Goal: Information Seeking & Learning: Learn about a topic

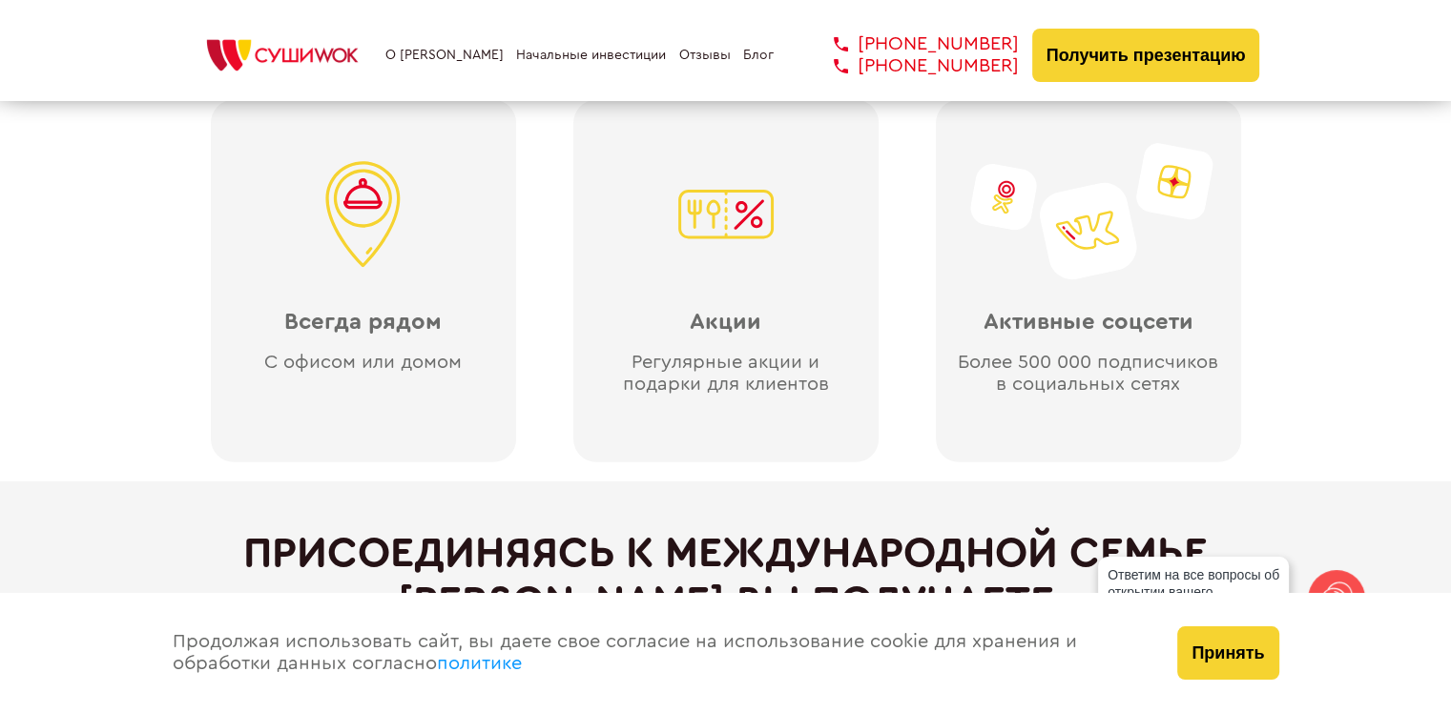
scroll to position [5055, 0]
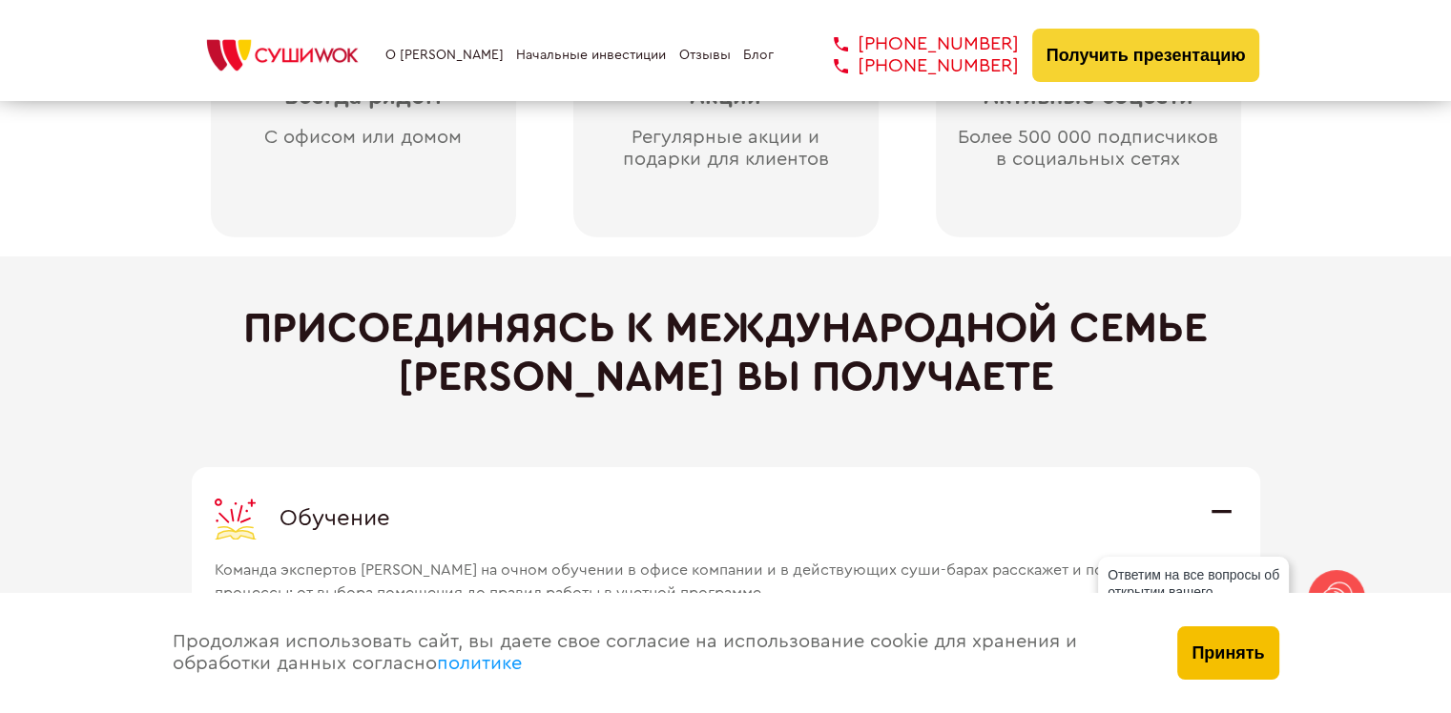
click at [1225, 641] on button "Принять" at bounding box center [1227, 653] width 101 height 53
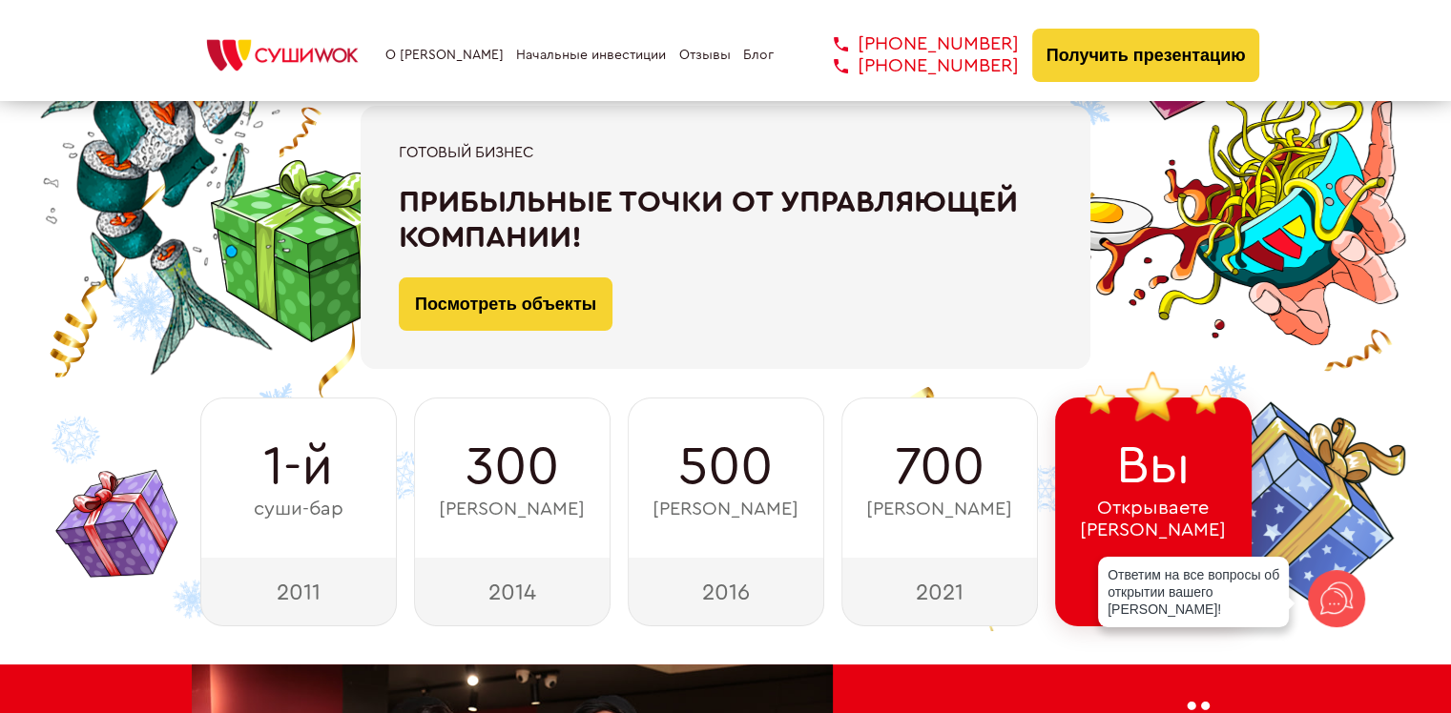
scroll to position [0, 0]
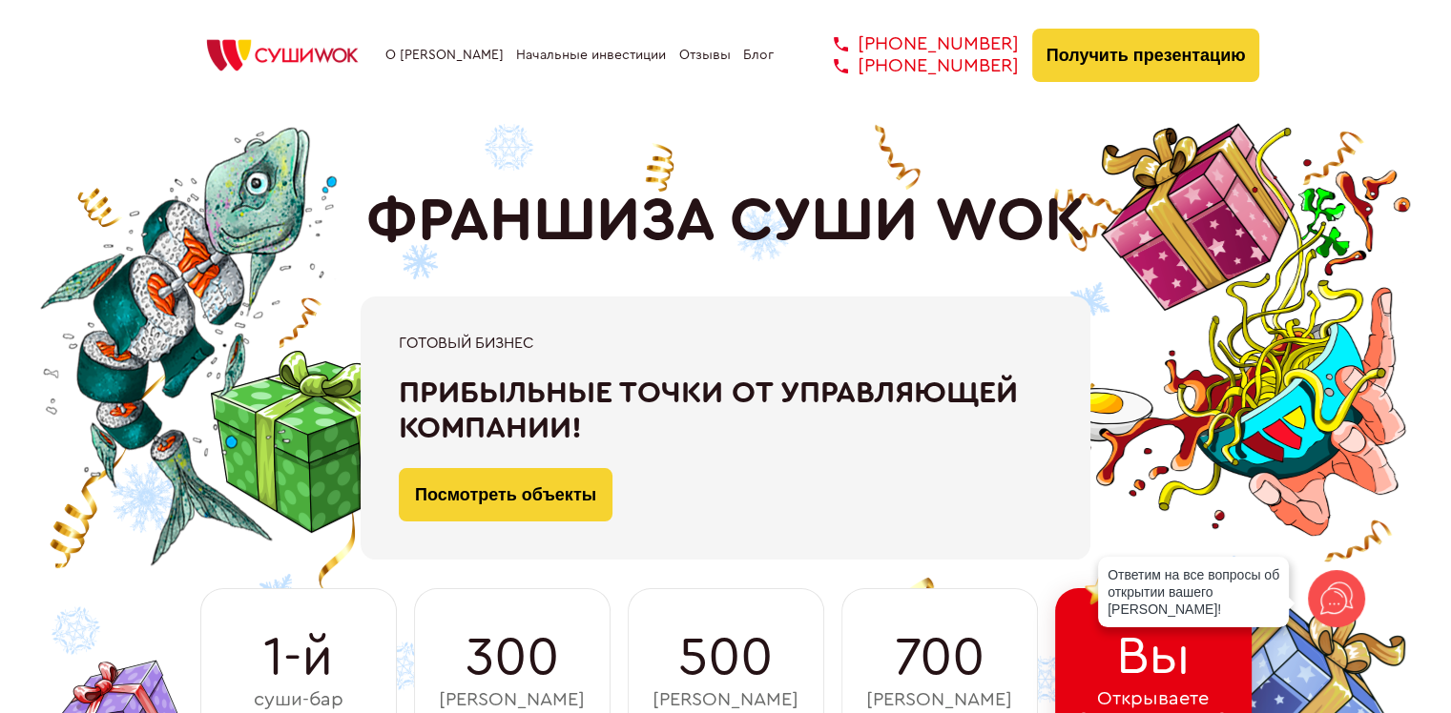
click at [443, 57] on link "О [PERSON_NAME]" at bounding box center [444, 55] width 118 height 15
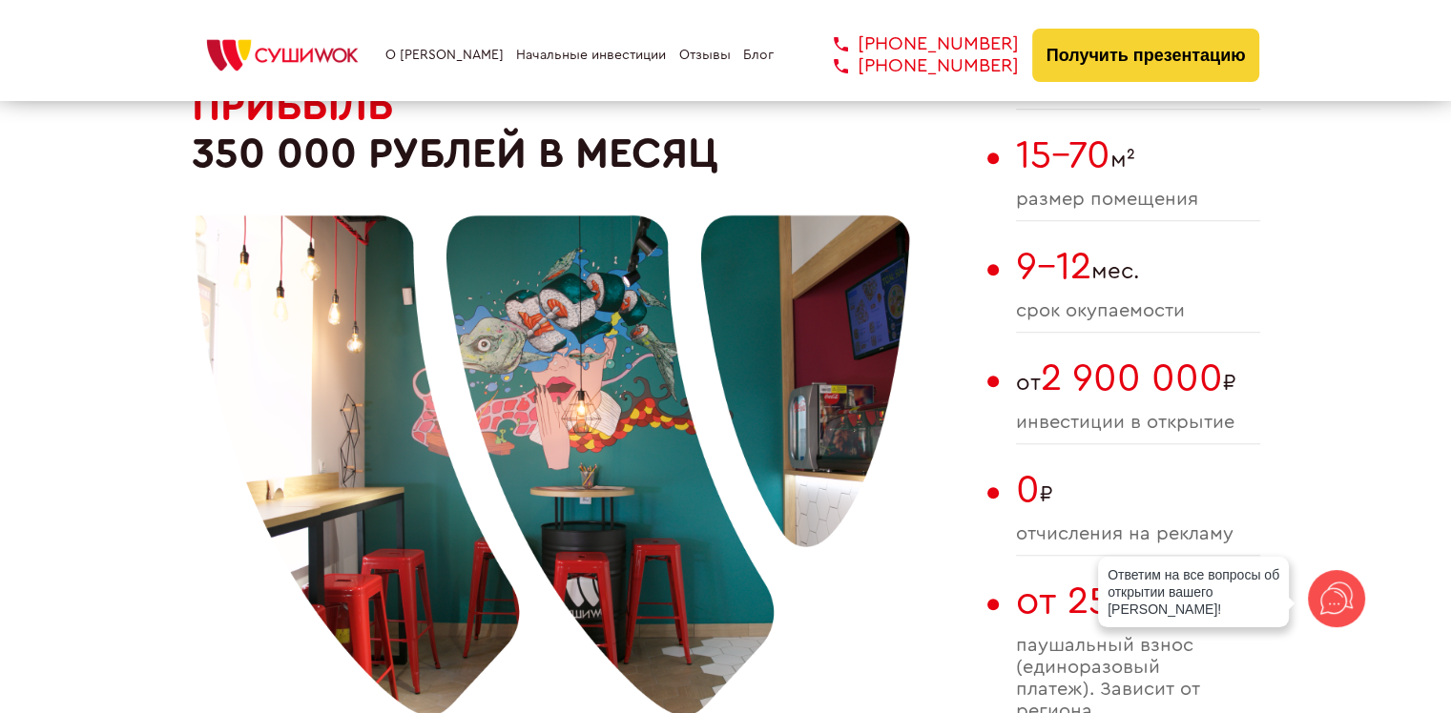
scroll to position [1275, 0]
click at [311, 38] on img at bounding box center [282, 55] width 181 height 42
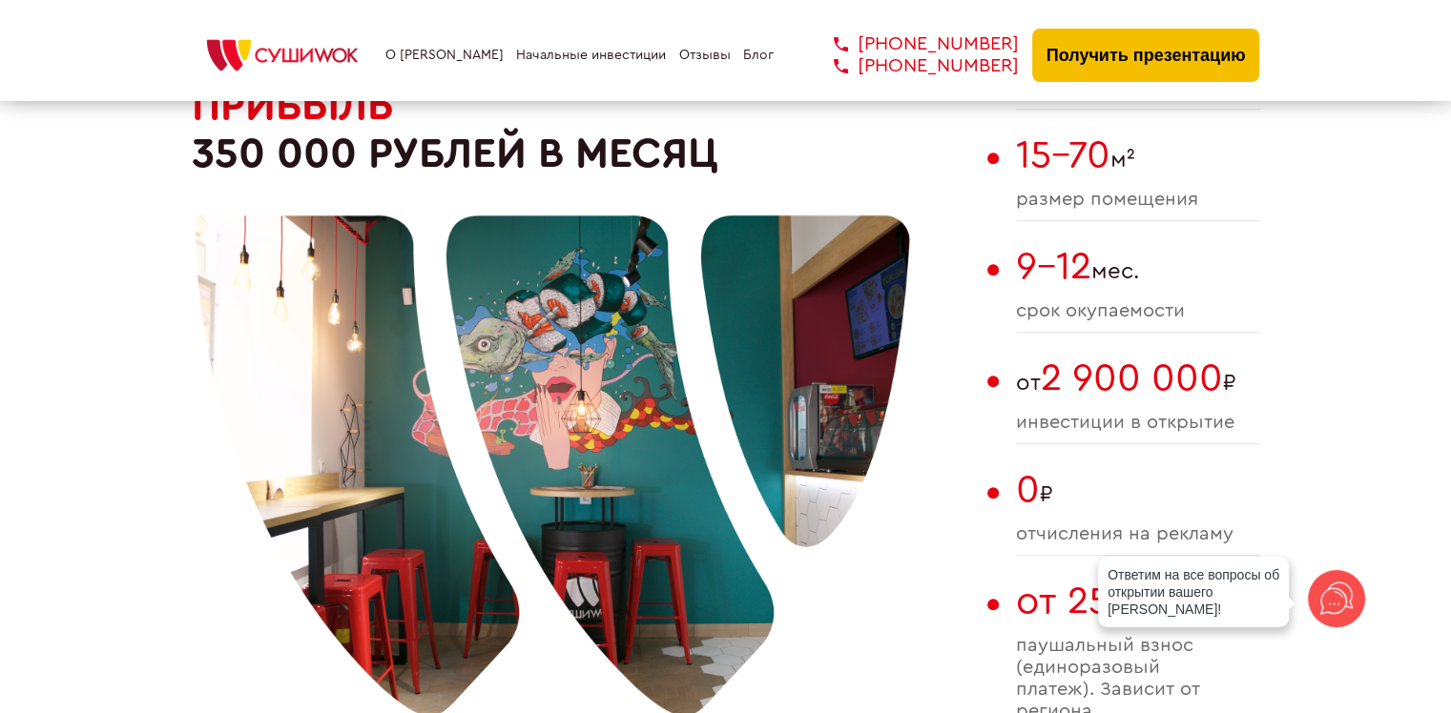
click at [1061, 72] on button "Получить презентацию" at bounding box center [1146, 55] width 228 height 53
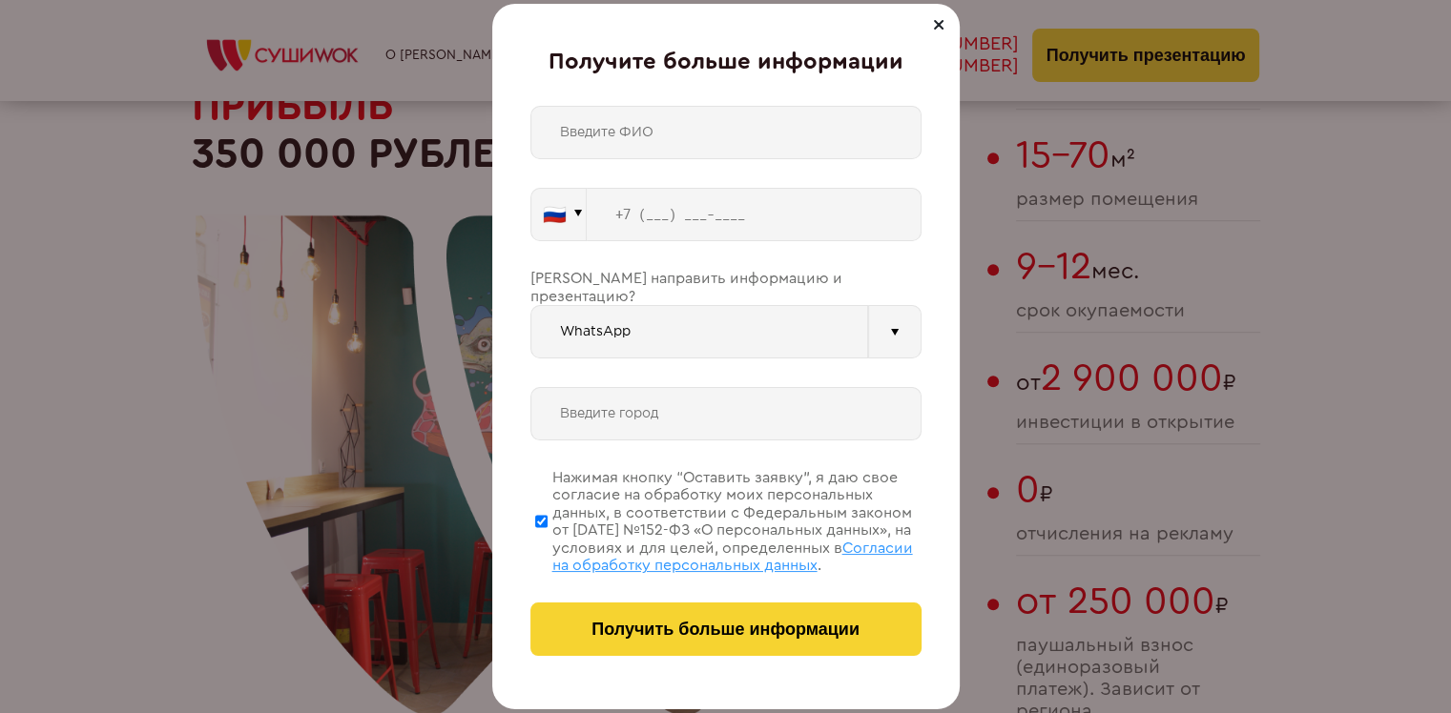
click at [935, 20] on div at bounding box center [938, 24] width 23 height 23
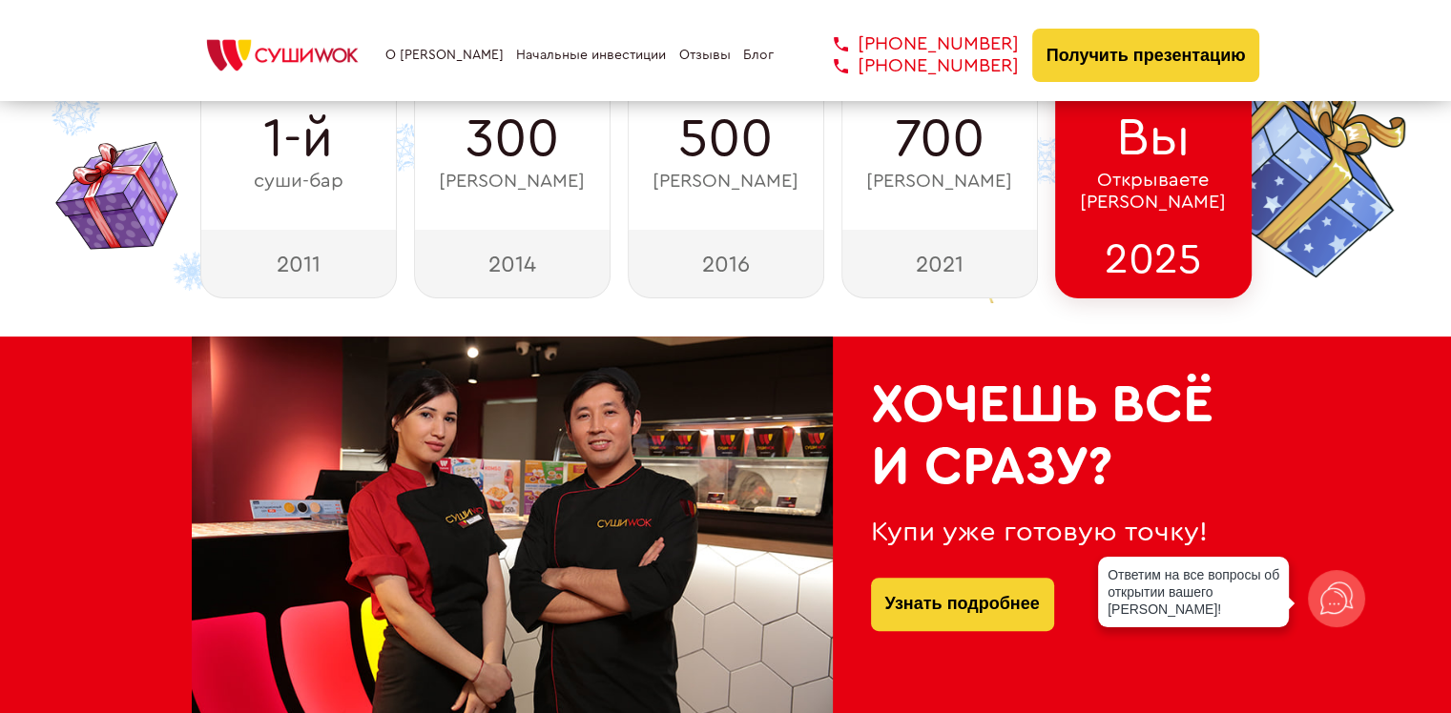
scroll to position [512, 0]
